Goal: Information Seeking & Learning: Learn about a topic

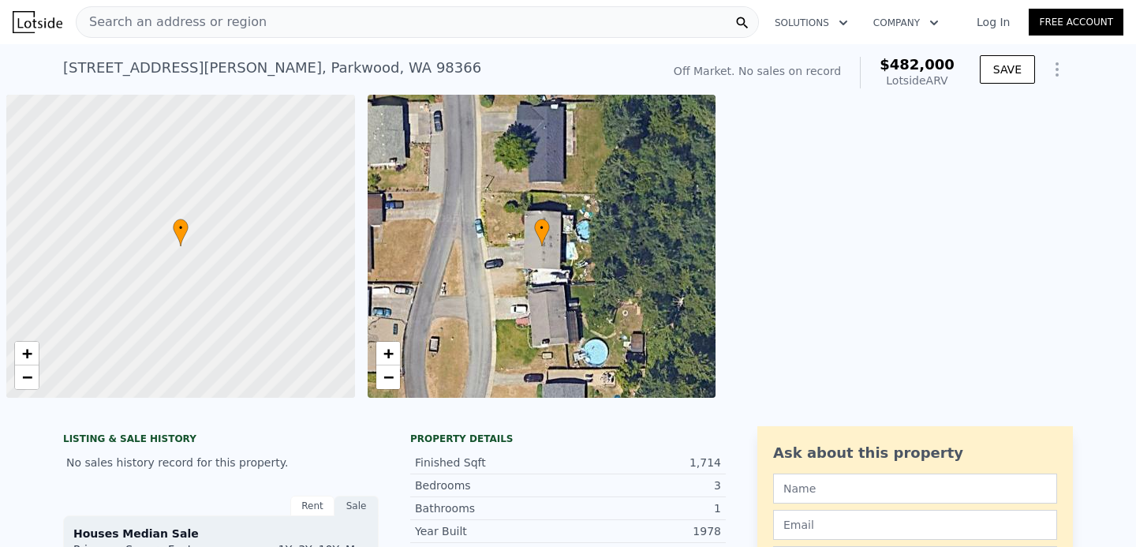
scroll to position [0, 6]
click at [425, 18] on div "Search an address or region" at bounding box center [417, 22] width 683 height 32
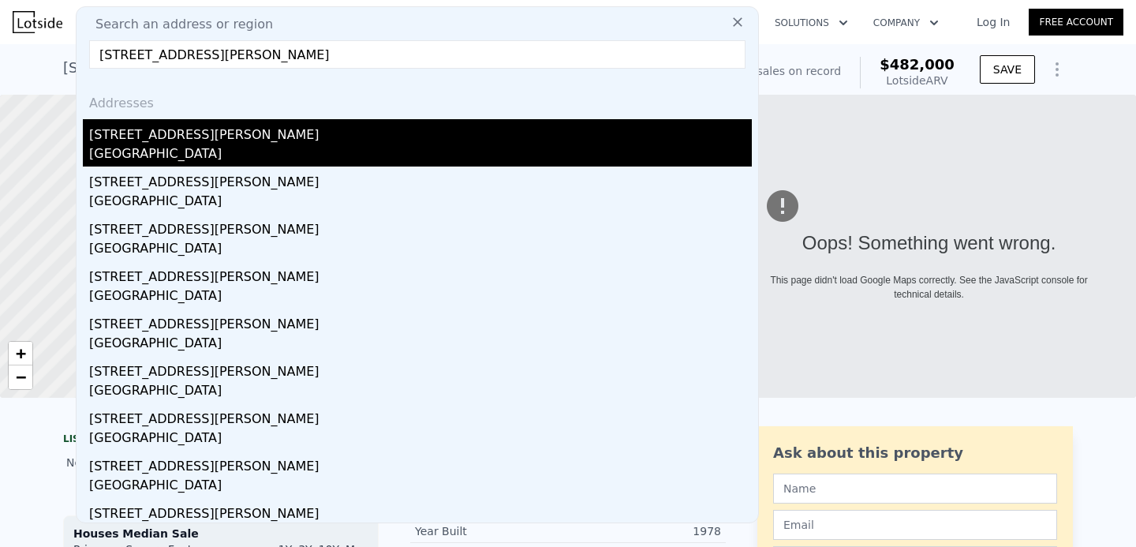
type input "[STREET_ADDRESS][PERSON_NAME]"
click at [249, 136] on div "[STREET_ADDRESS][PERSON_NAME]" at bounding box center [420, 131] width 663 height 25
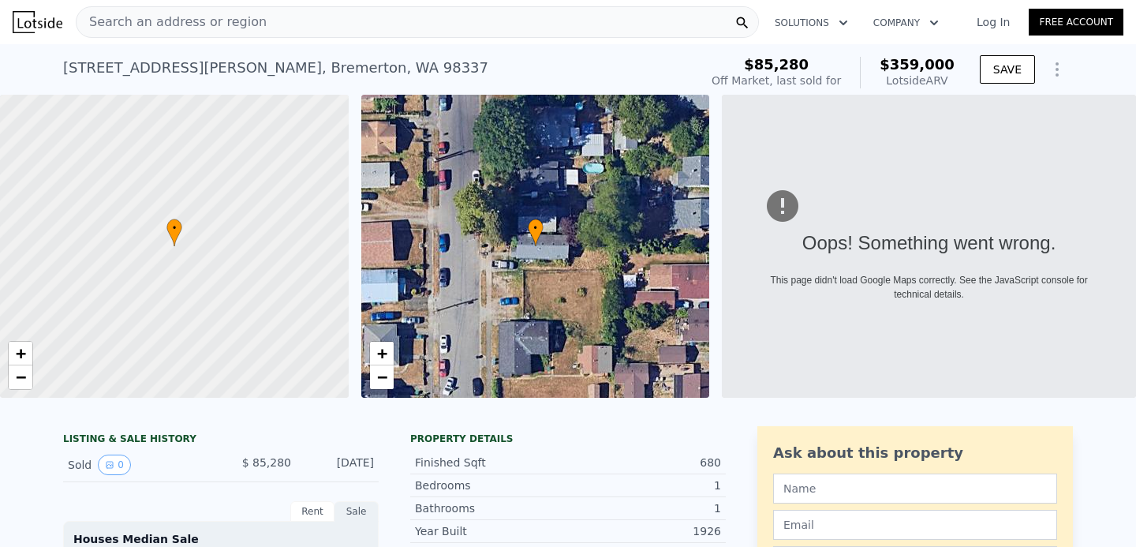
click at [458, 16] on div "Search an address or region" at bounding box center [417, 22] width 683 height 32
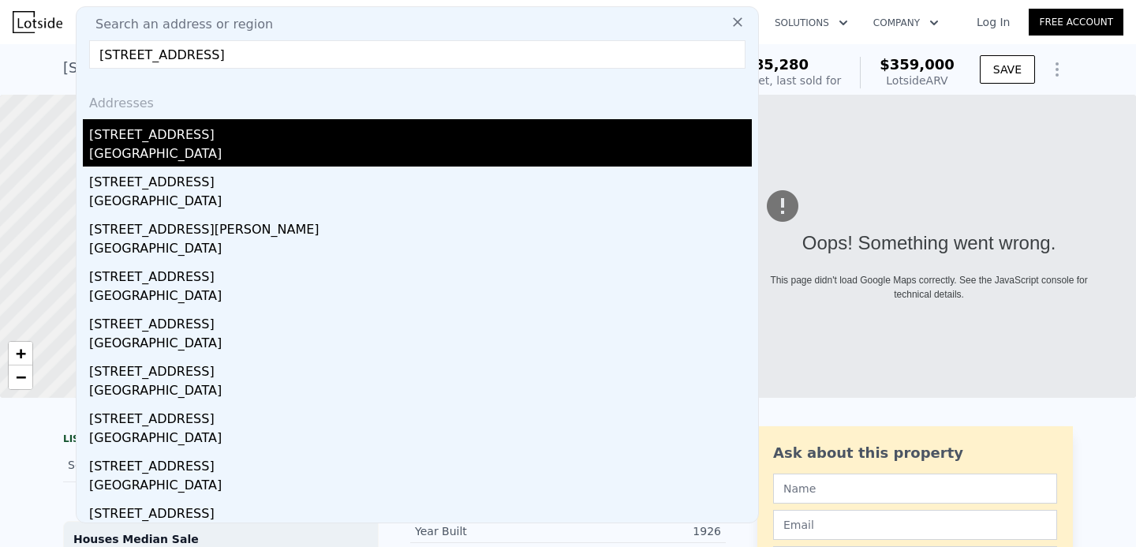
type input "[STREET_ADDRESS]"
click at [301, 140] on div "[STREET_ADDRESS]" at bounding box center [420, 131] width 663 height 25
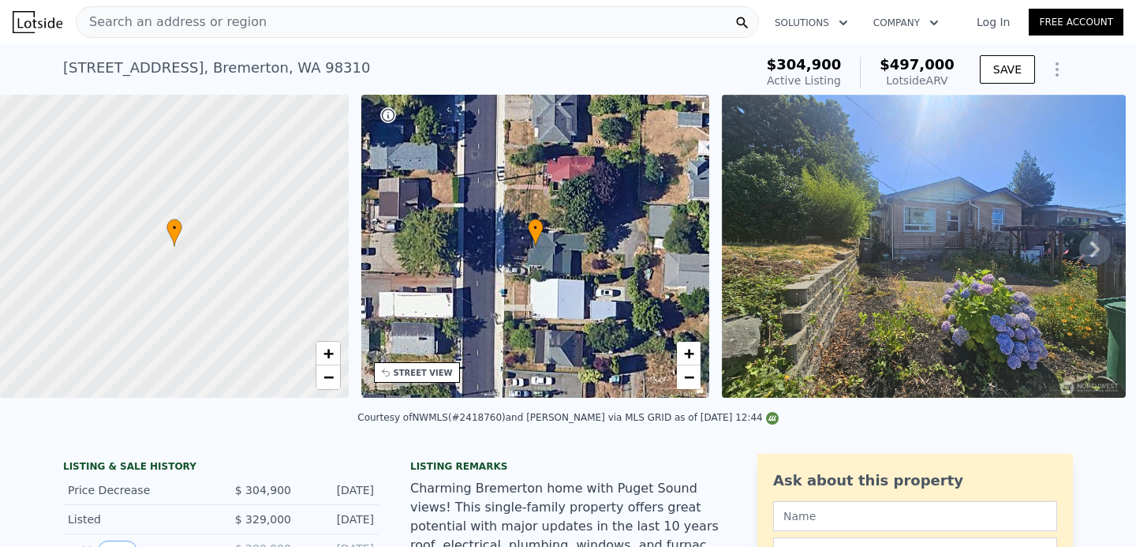
click at [317, 18] on div "Search an address or region" at bounding box center [417, 22] width 683 height 32
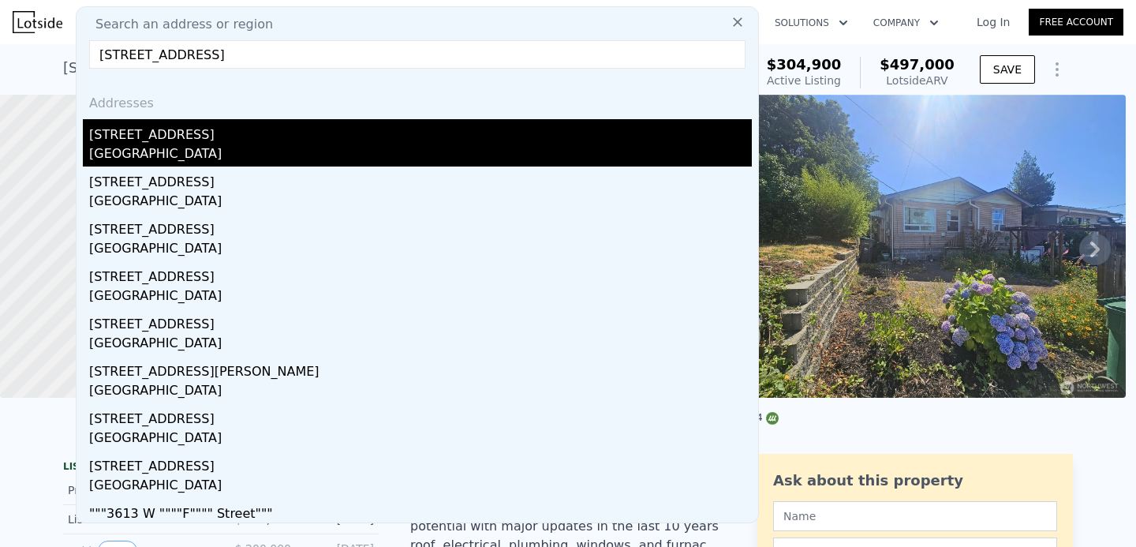
type input "[STREET_ADDRESS]"
click at [182, 147] on div "[GEOGRAPHIC_DATA]" at bounding box center [420, 155] width 663 height 22
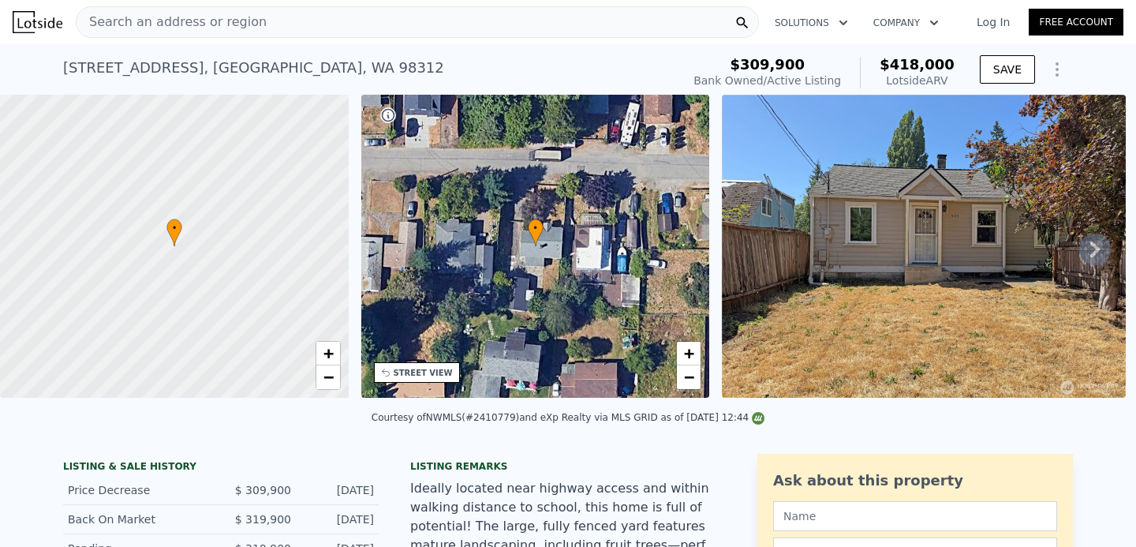
click at [429, 44] on div "[STREET_ADDRESS] Bank Owned / Active at $309,900 (~ARV $418k ) $309,900 Bank Ow…" at bounding box center [568, 69] width 1010 height 51
click at [436, 25] on div "Search an address or region" at bounding box center [417, 22] width 683 height 32
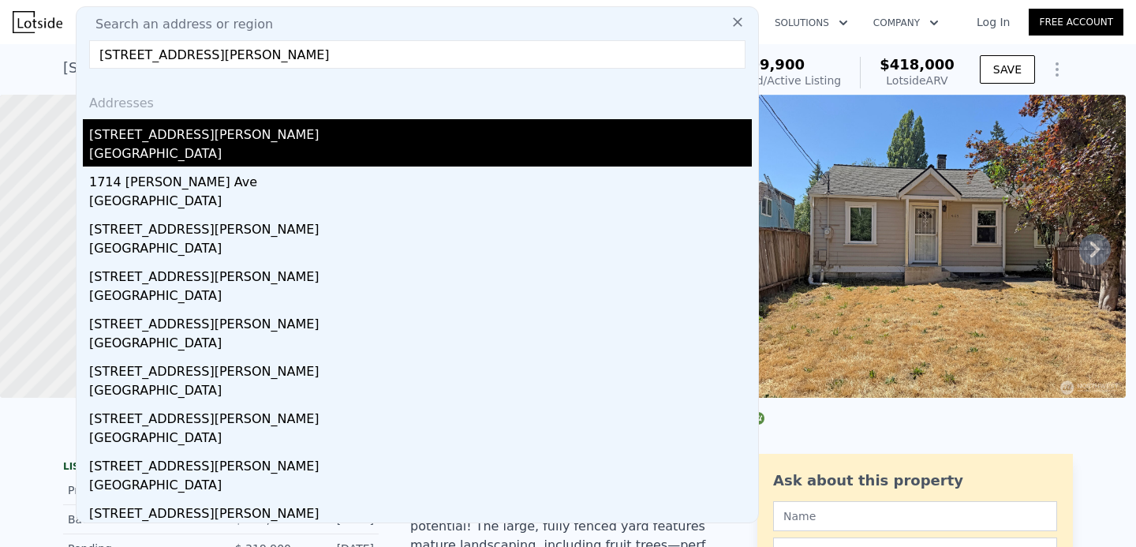
type input "[STREET_ADDRESS][PERSON_NAME]"
click at [230, 155] on div "[GEOGRAPHIC_DATA]" at bounding box center [420, 155] width 663 height 22
